Goal: Information Seeking & Learning: Learn about a topic

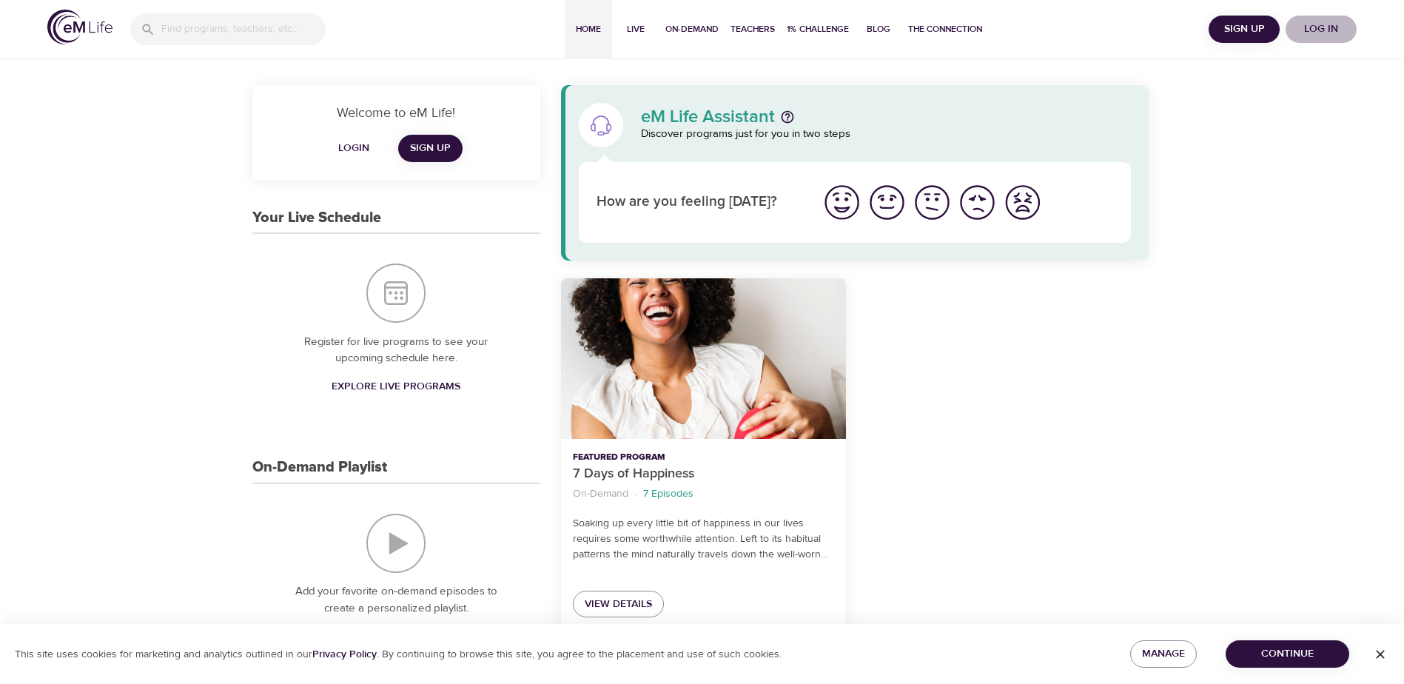
click at [1323, 25] on span "Log in" at bounding box center [1320, 29] width 59 height 18
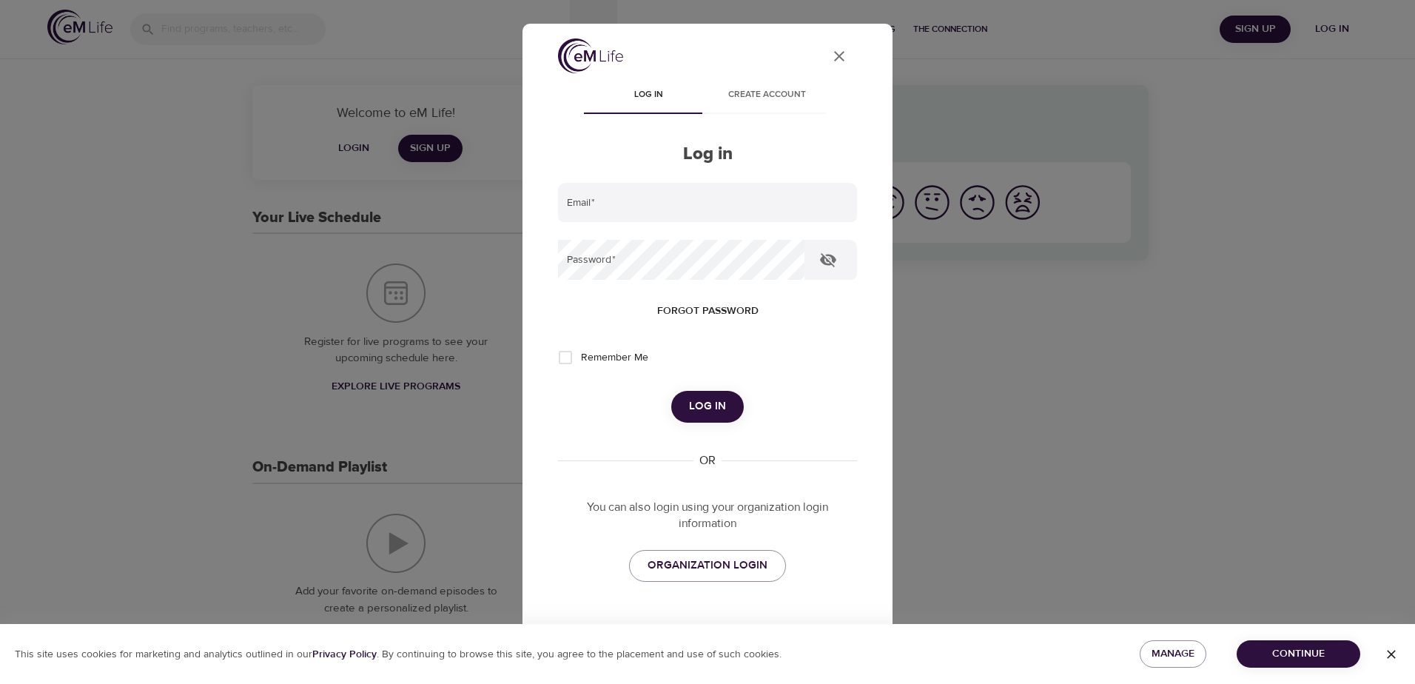
type input "[PERSON_NAME][EMAIL_ADDRESS][PERSON_NAME][DOMAIN_NAME]"
click at [702, 410] on span "Log in" at bounding box center [707, 406] width 37 height 19
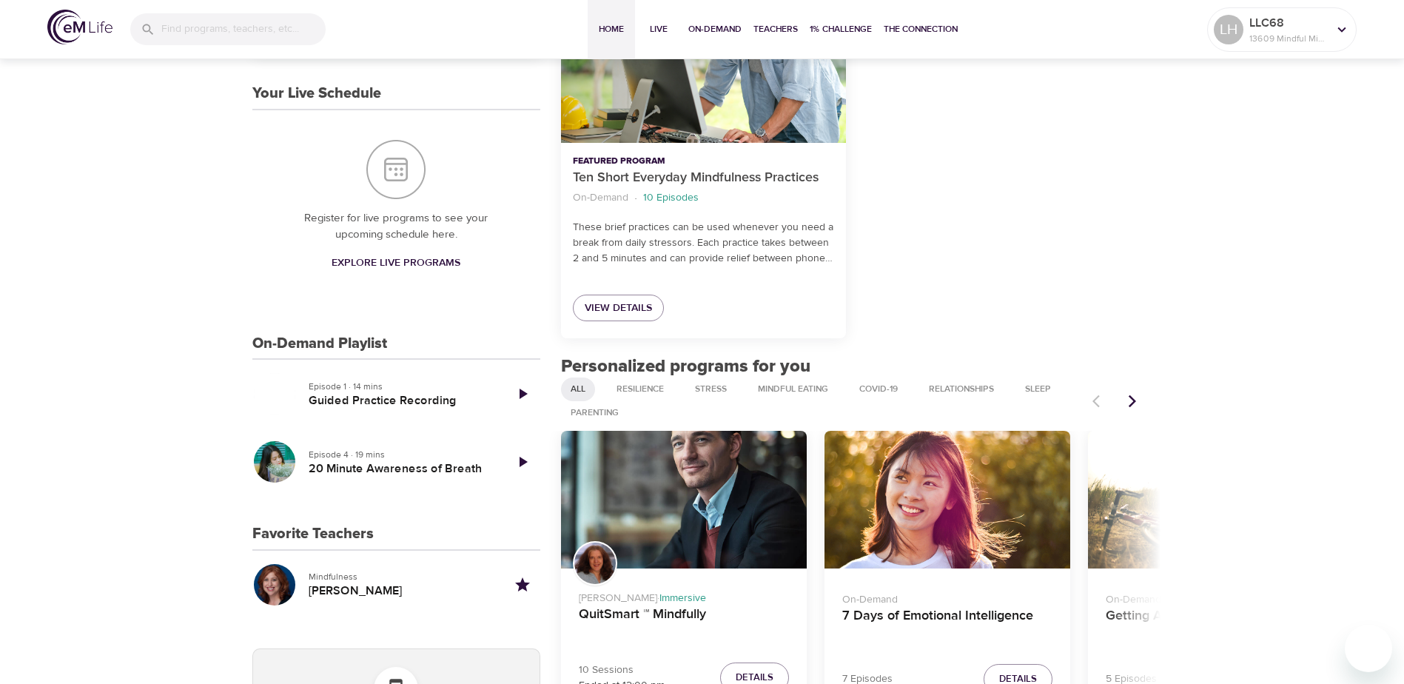
scroll to position [370, 0]
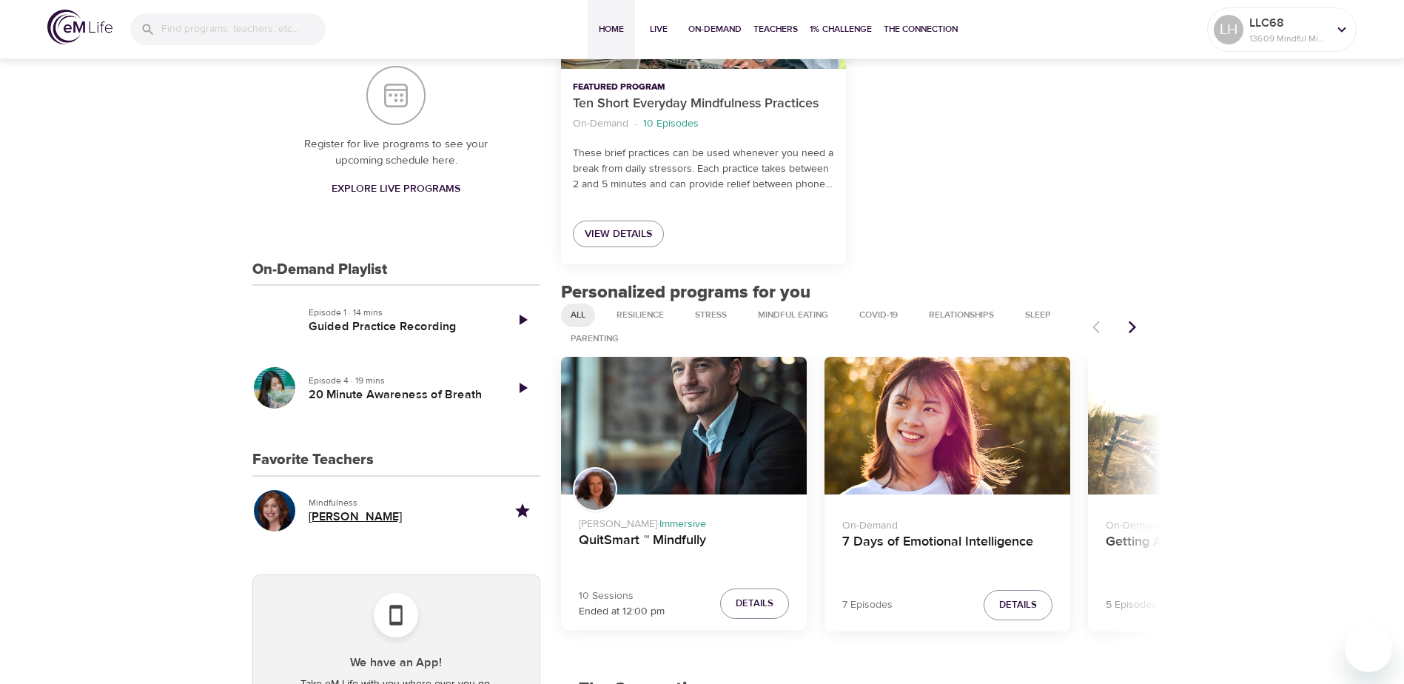
click at [346, 517] on h5 "[PERSON_NAME]" at bounding box center [401, 517] width 184 height 16
